Goal: Navigation & Orientation: Find specific page/section

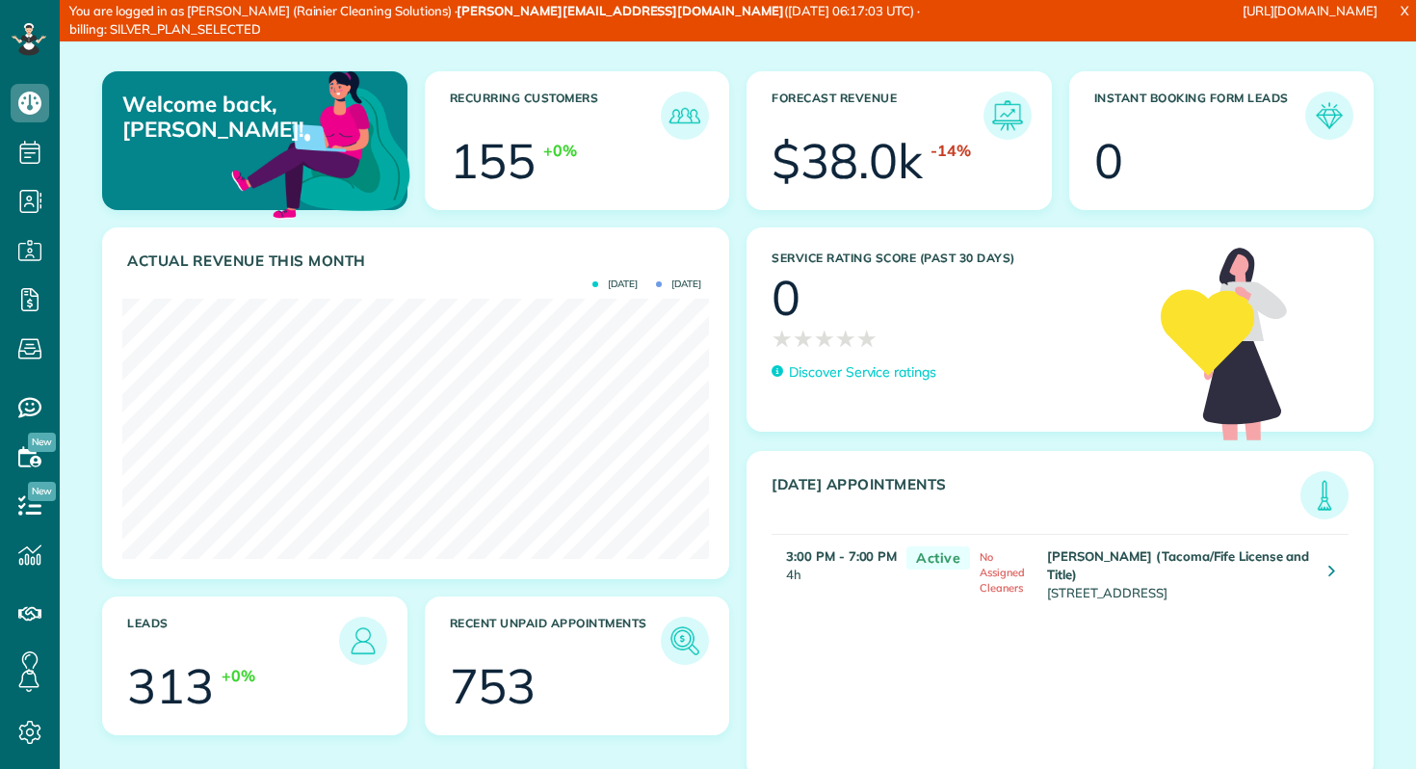
scroll to position [260, 587]
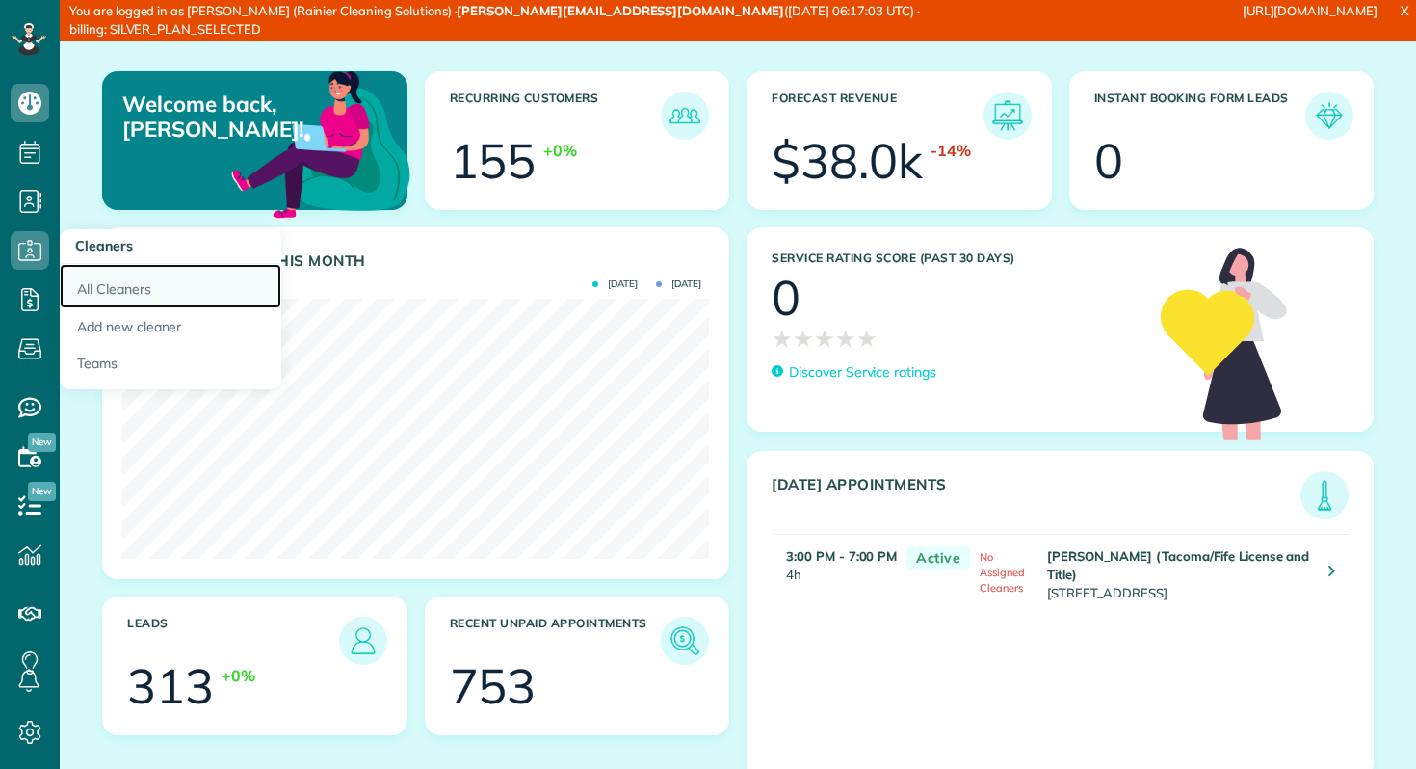
click at [73, 283] on link "All Cleaners" at bounding box center [171, 286] width 222 height 44
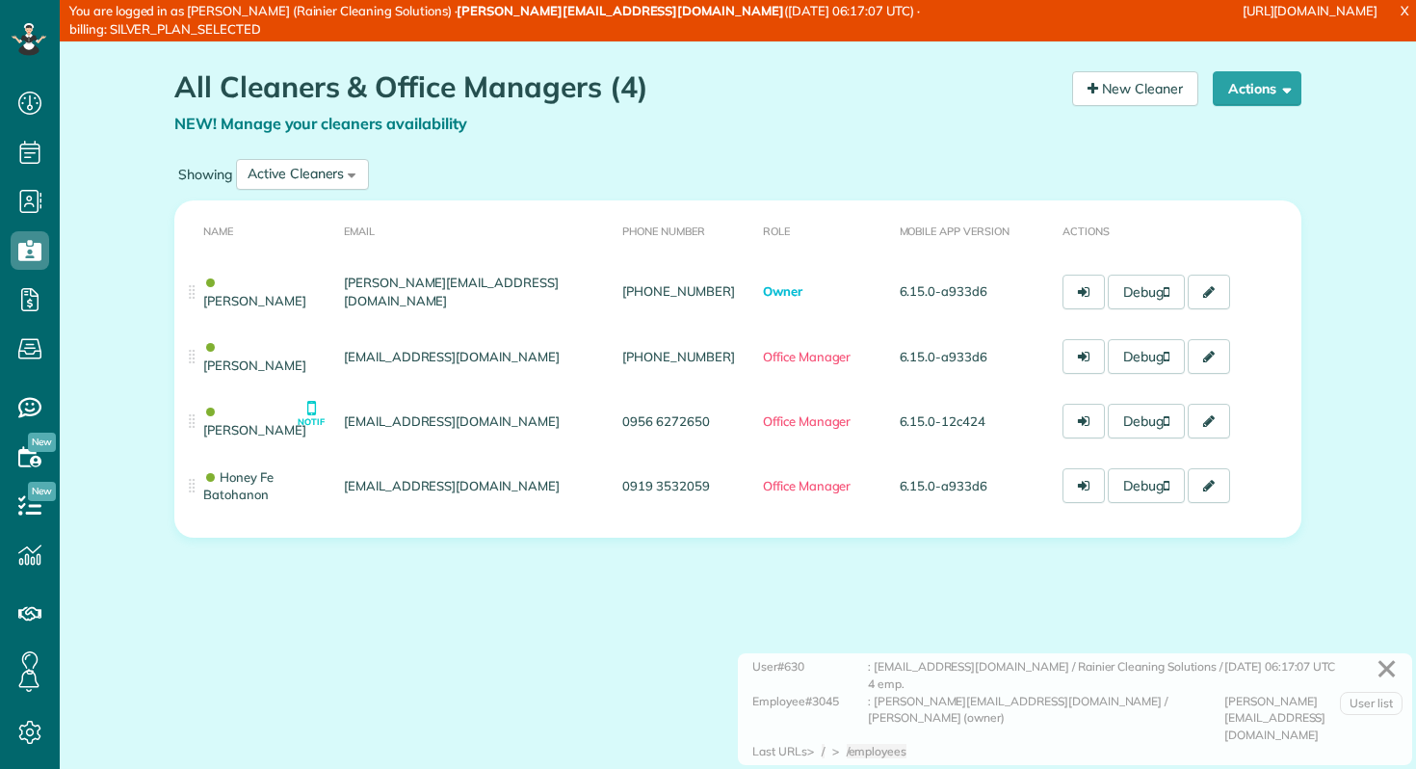
scroll to position [9, 9]
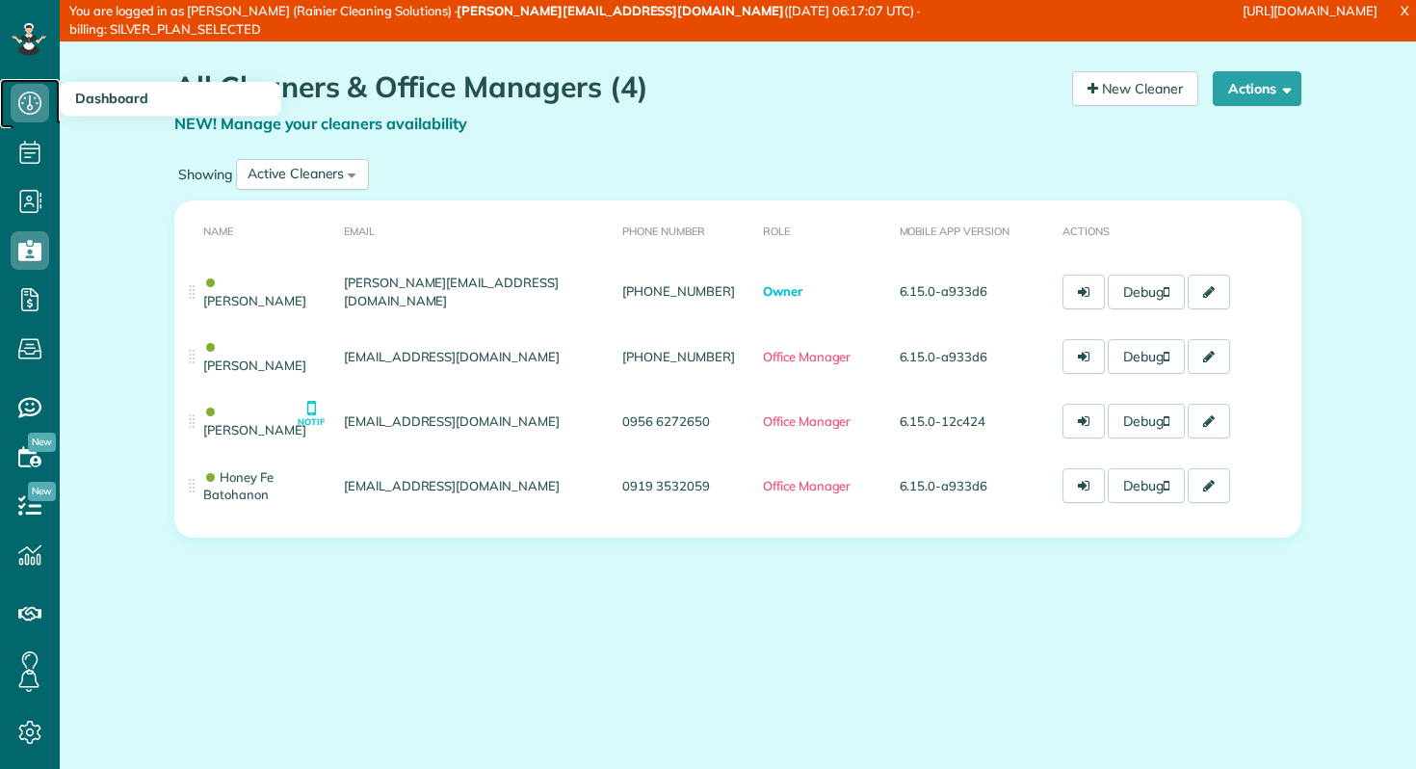
click at [38, 96] on icon at bounding box center [30, 103] width 39 height 39
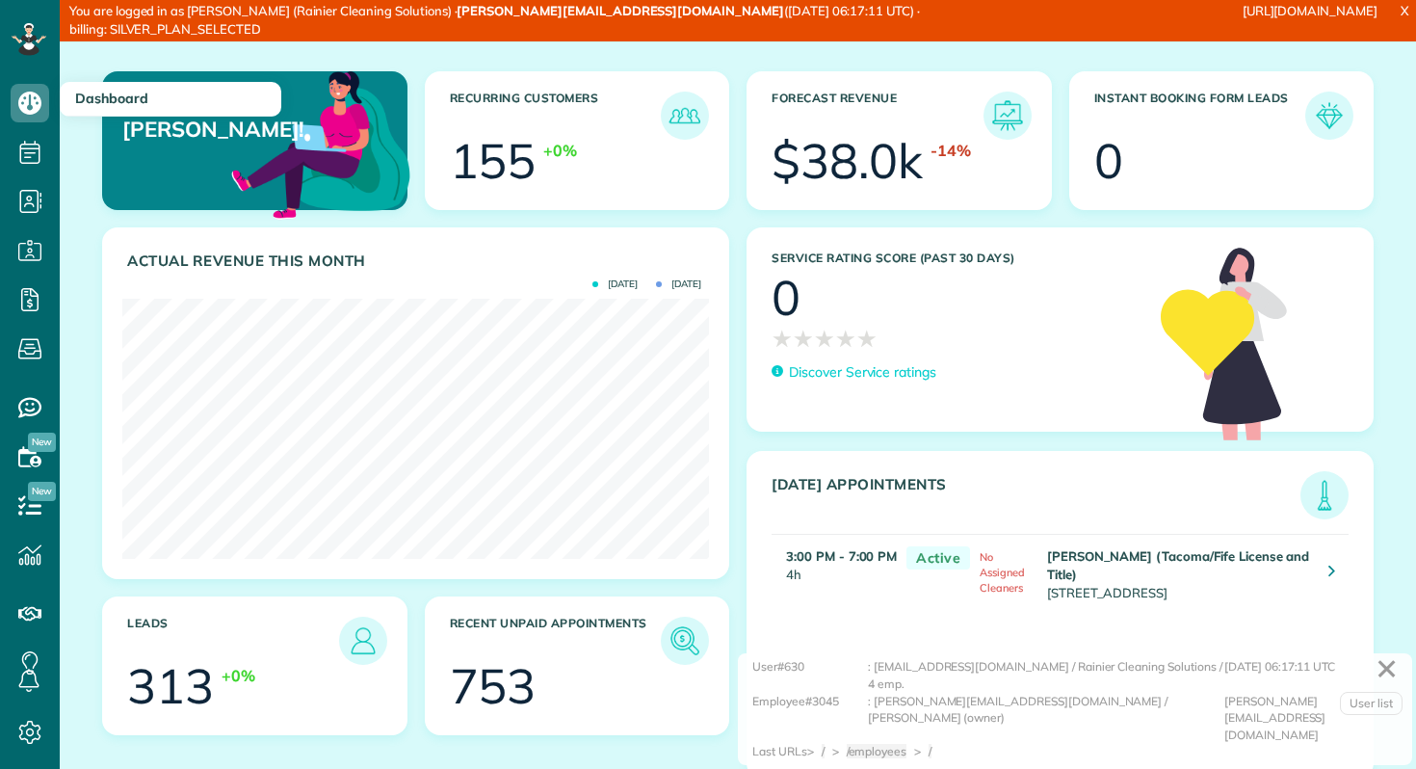
scroll to position [260, 587]
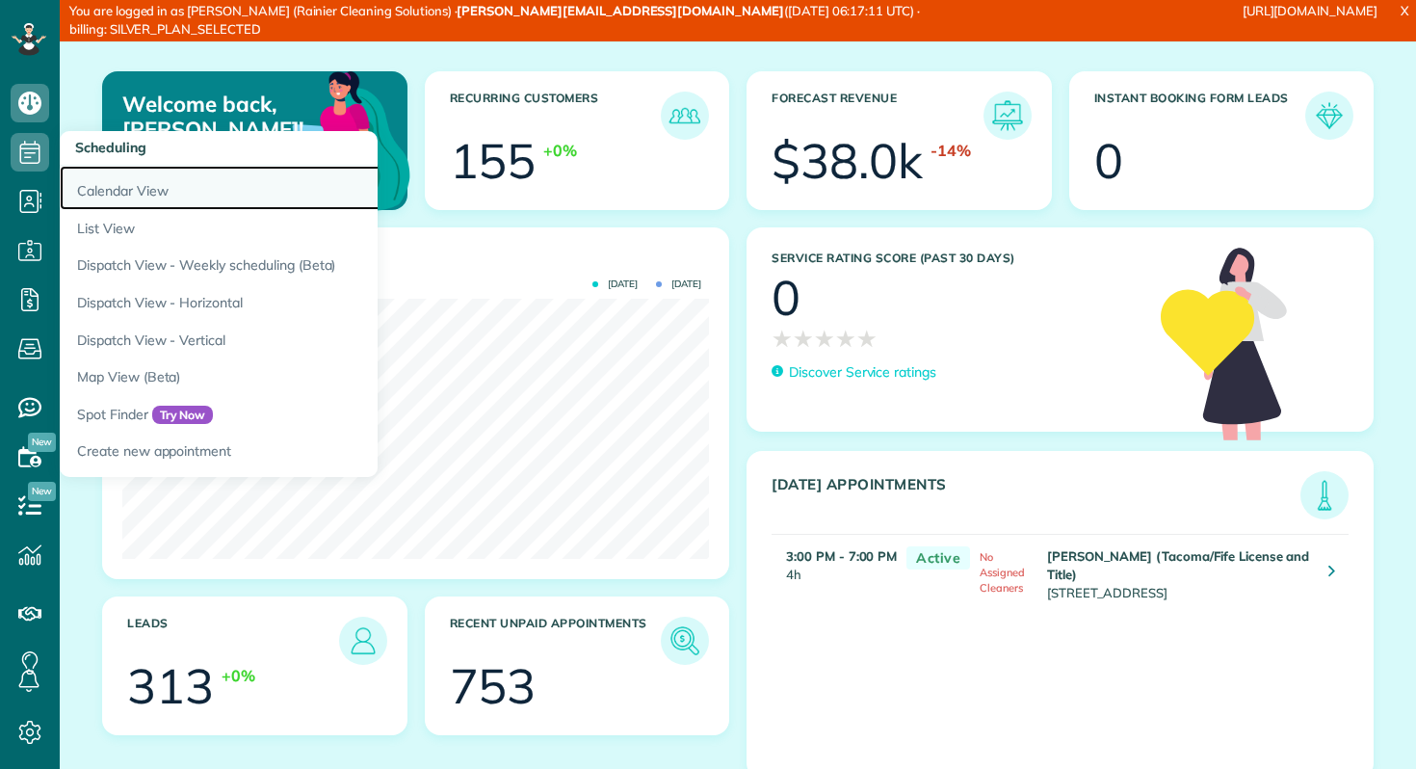
click at [97, 189] on link "Calendar View" at bounding box center [301, 188] width 482 height 44
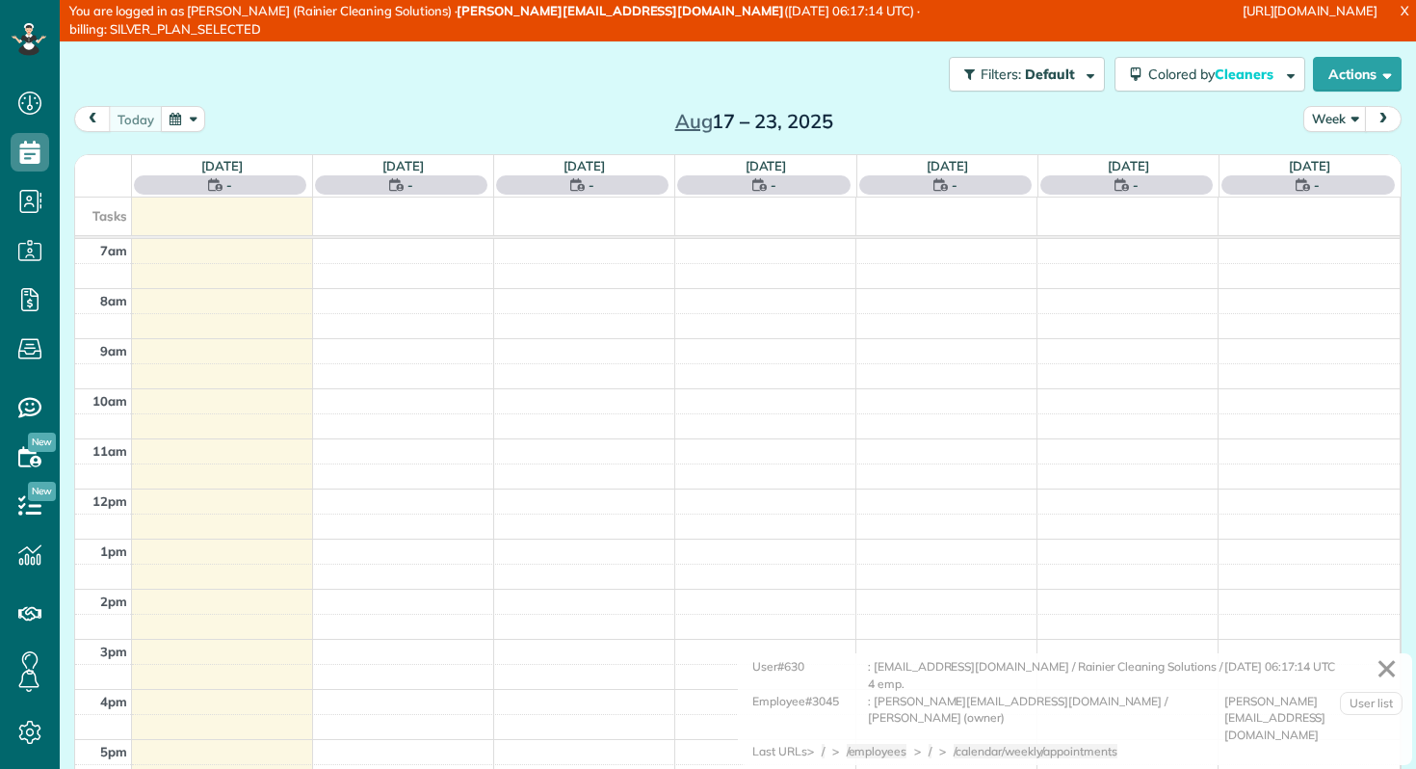
scroll to position [9, 9]
